Goal: Information Seeking & Learning: Understand process/instructions

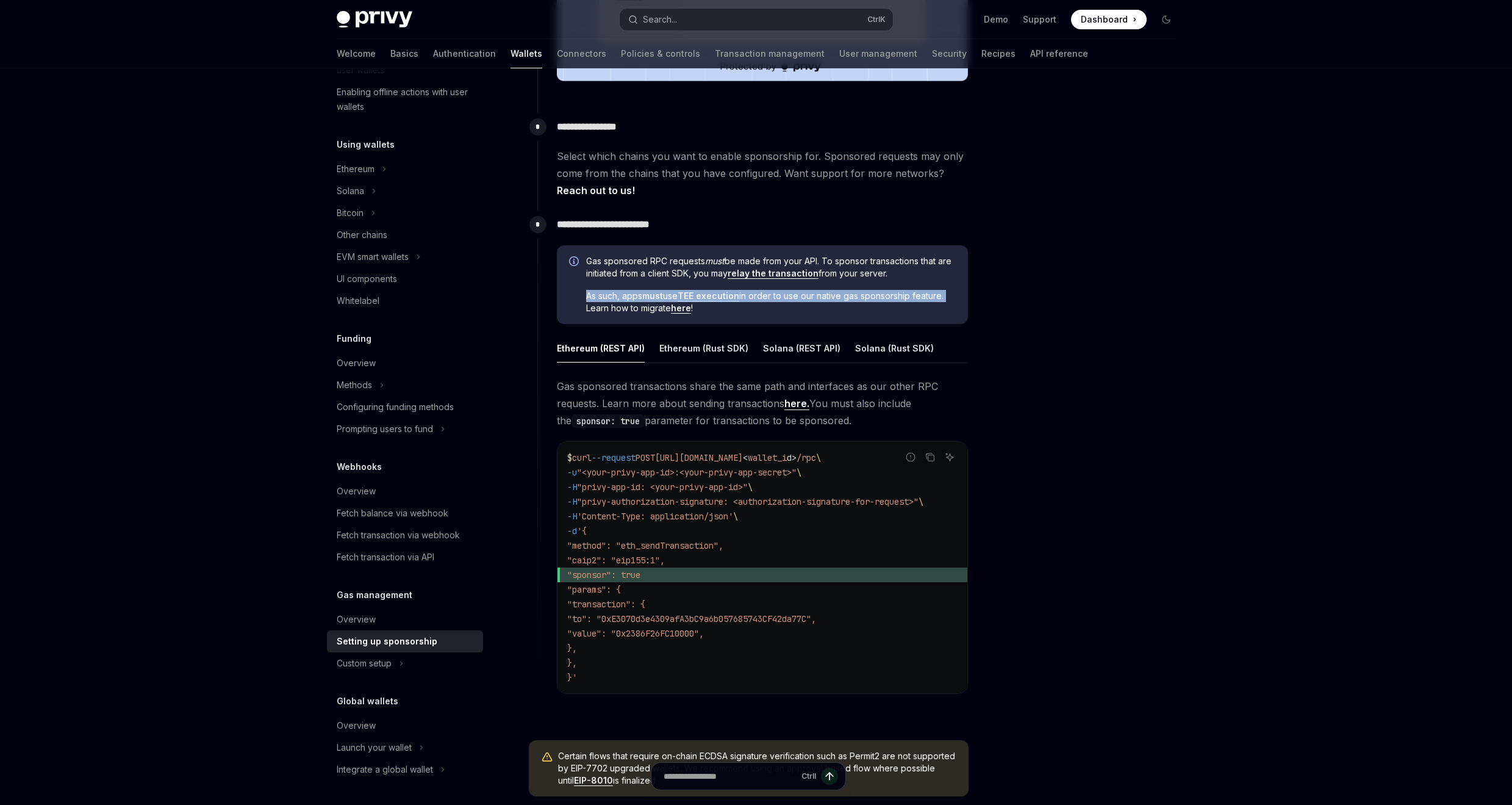
scroll to position [586, 0]
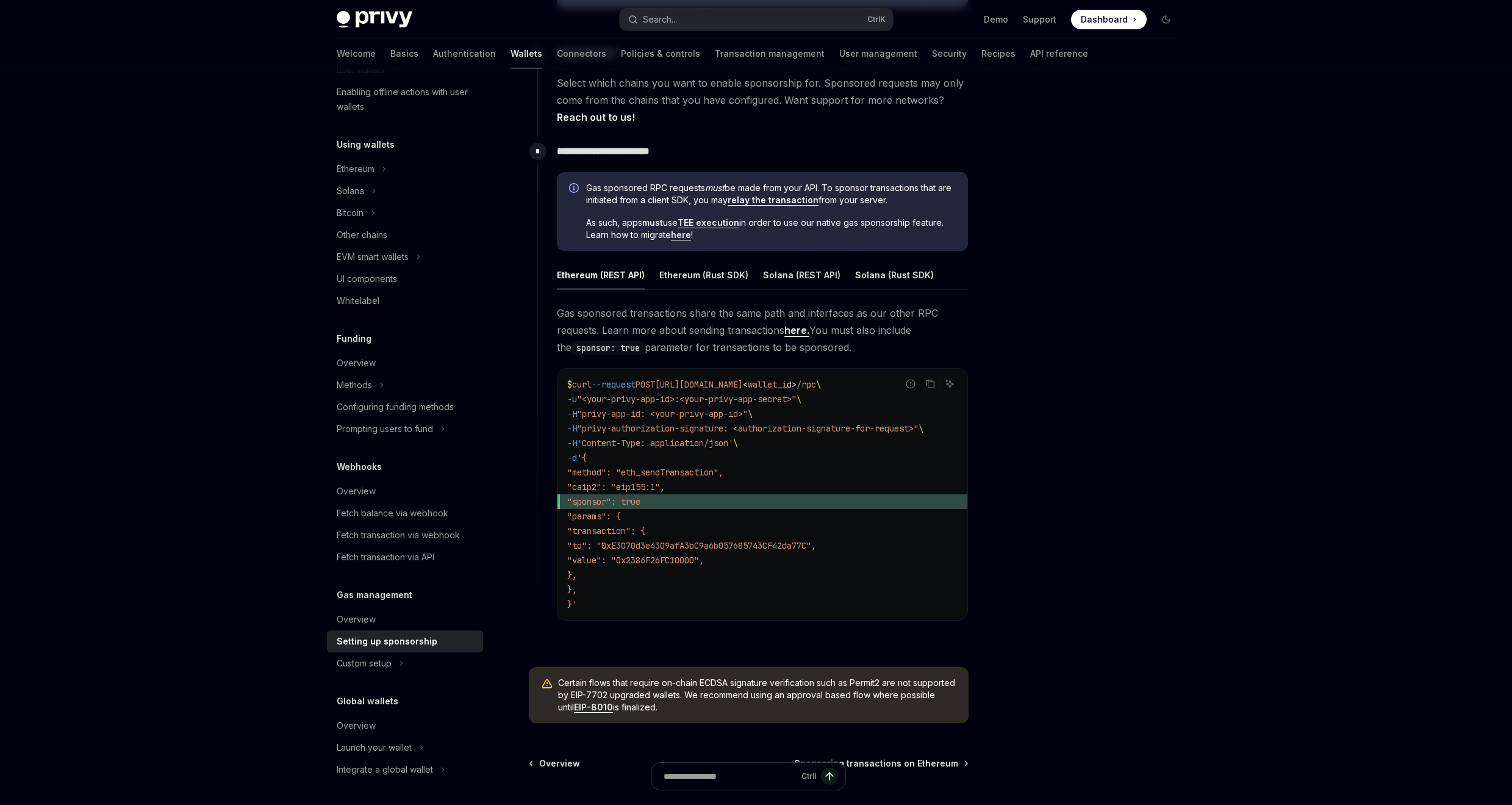
click at [1058, 388] on div at bounding box center [1093, 449] width 185 height 712
click at [1028, 342] on div at bounding box center [1093, 449] width 185 height 712
click at [813, 203] on link "relay the transaction" at bounding box center [774, 200] width 91 height 11
drag, startPoint x: 587, startPoint y: 189, endPoint x: 931, endPoint y: 206, distance: 344.4
click at [931, 206] on div "Gas sponsored RPC requests must be made from your API. To sponsor transactions …" at bounding box center [771, 211] width 370 height 60
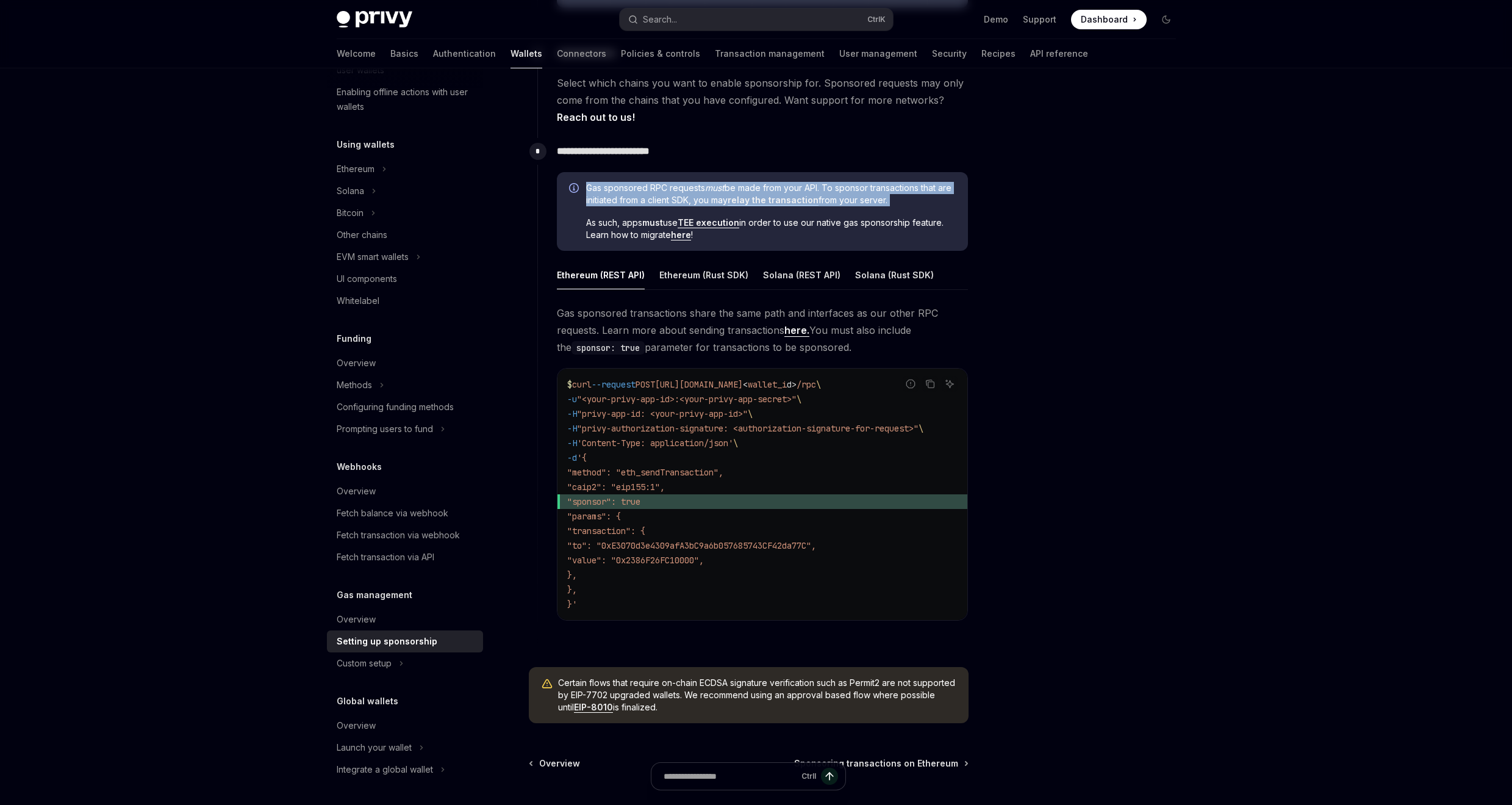
copy span "Gas sponsored RPC requests must be made from your API. To sponsor transactions …"
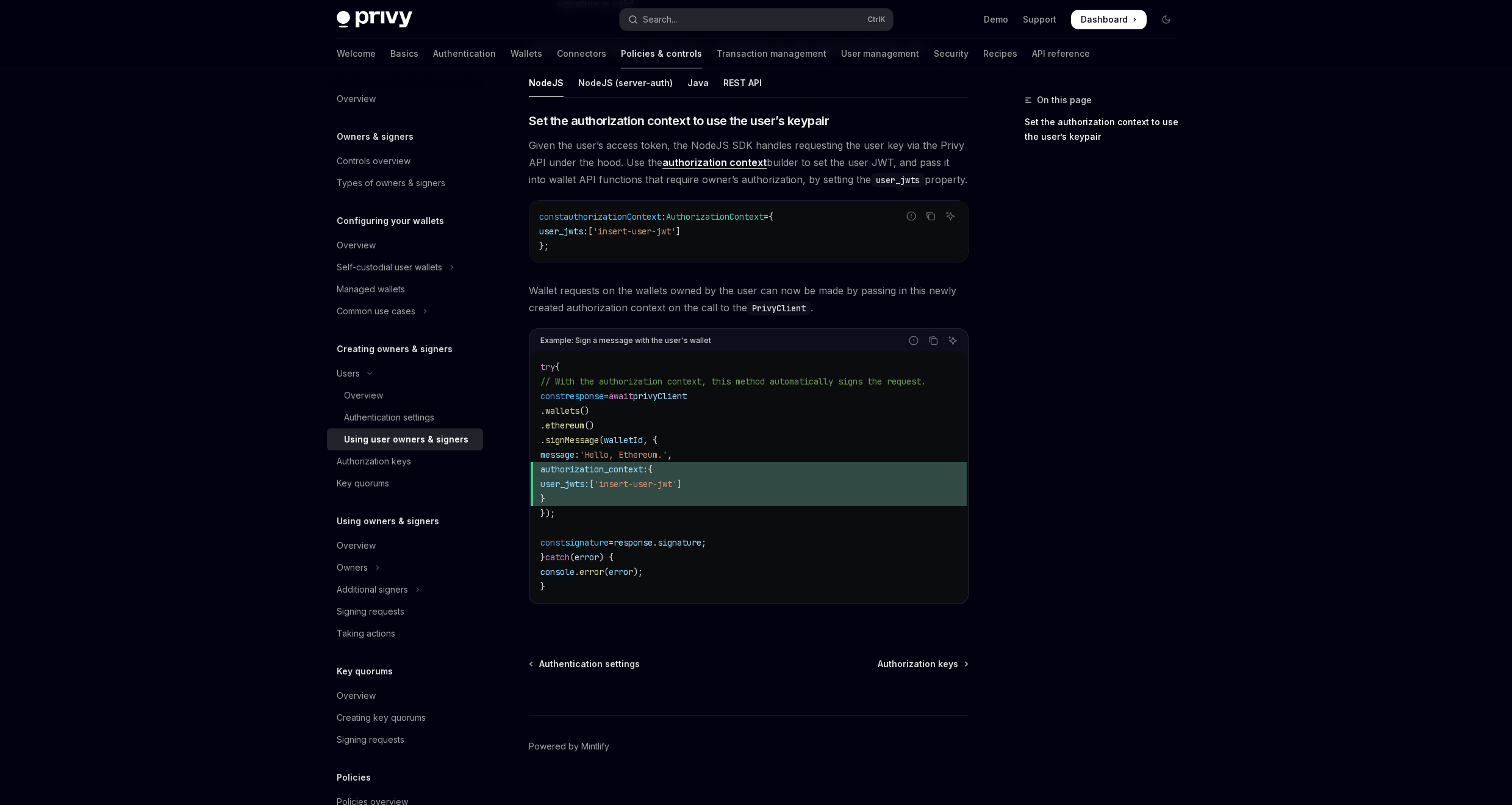
scroll to position [484, 0]
